Goal: Communication & Community: Answer question/provide support

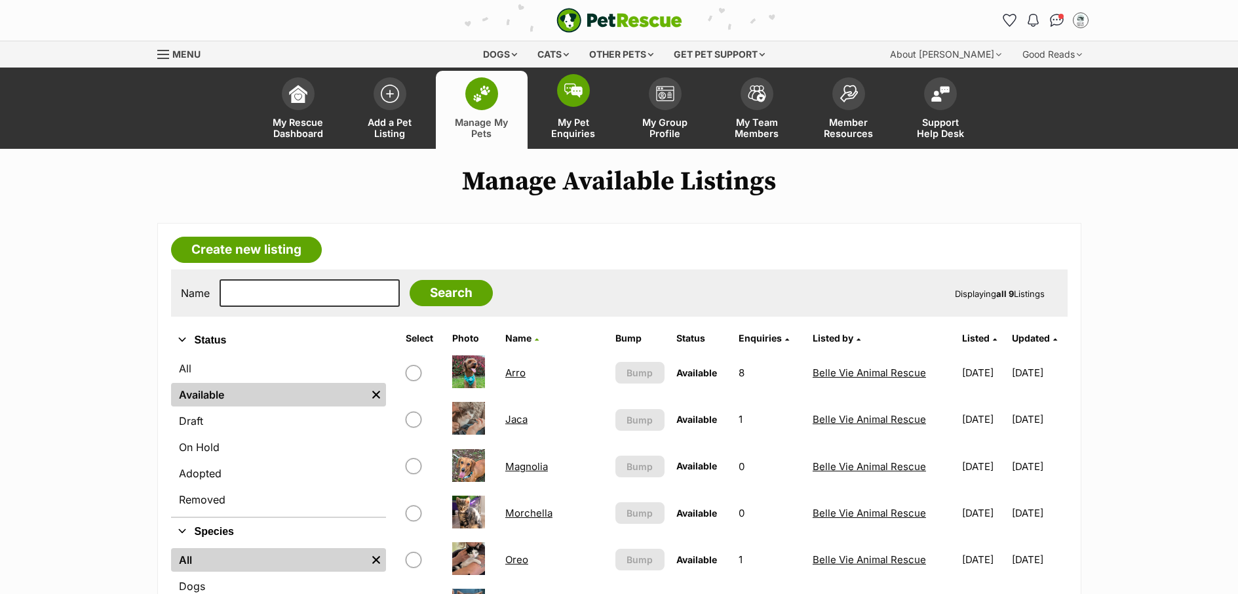
click at [561, 121] on span "My Pet Enquiries" at bounding box center [573, 128] width 59 height 22
